Goal: Task Accomplishment & Management: Use online tool/utility

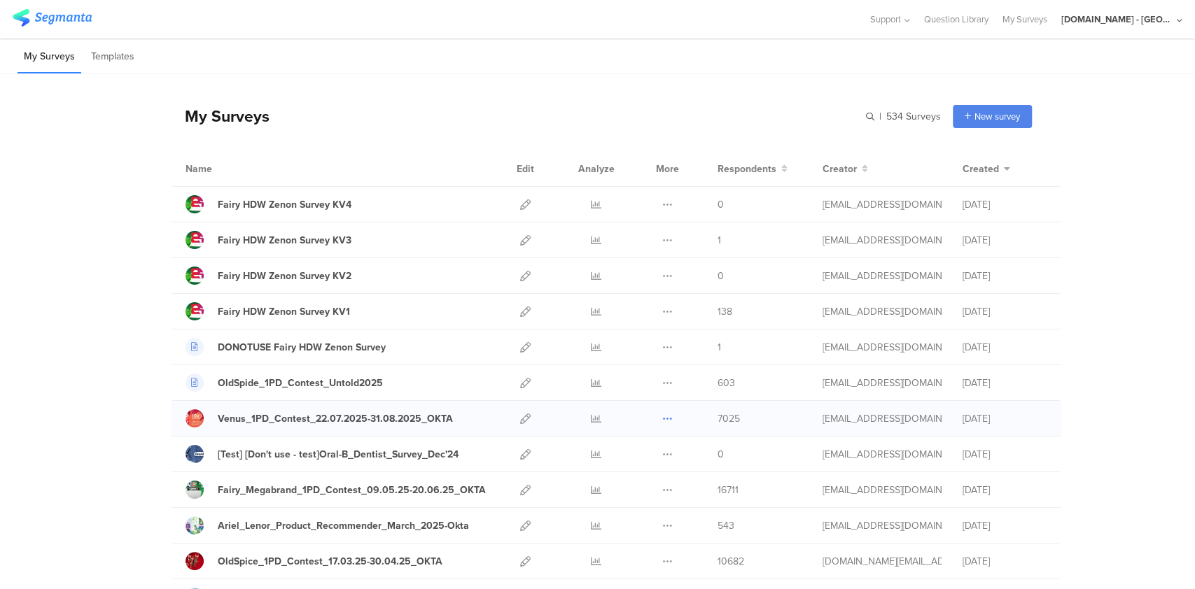
click at [662, 416] on icon at bounding box center [667, 419] width 10 height 10
click at [624, 479] on link "Export" at bounding box center [639, 479] width 77 height 25
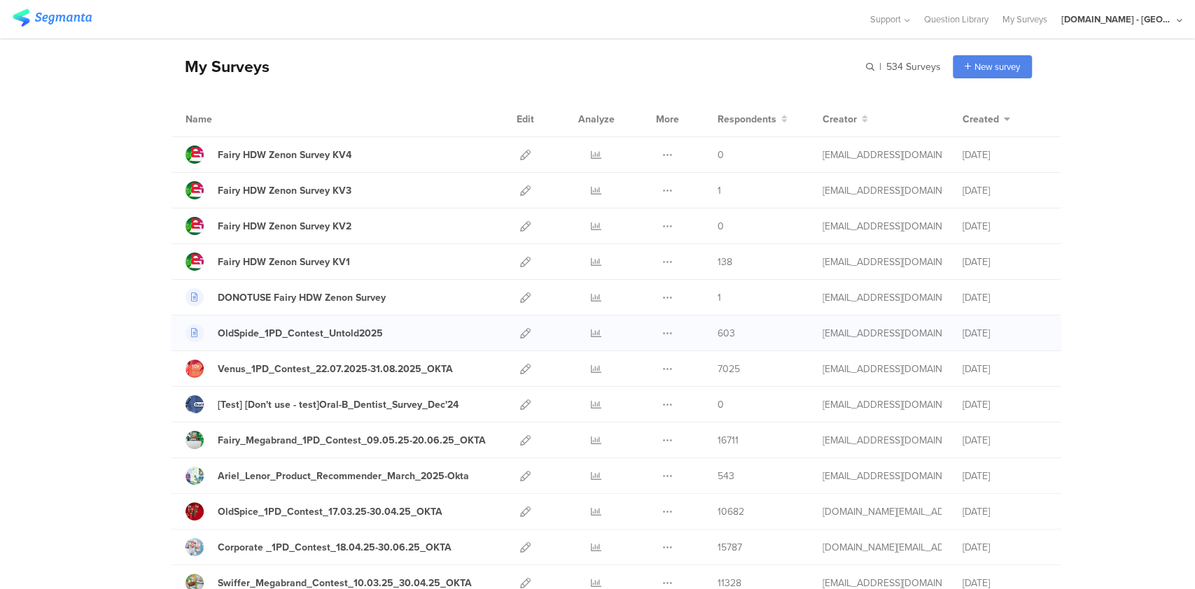
scroll to position [52, 0]
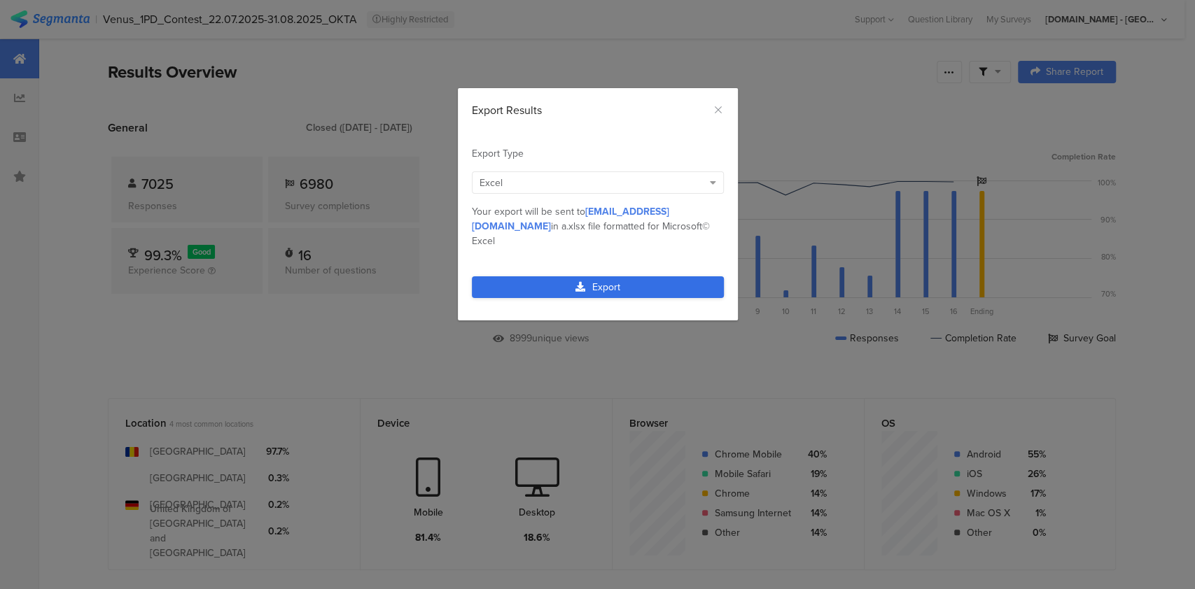
click at [583, 282] on icon "dialog" at bounding box center [580, 287] width 10 height 10
